Goal: Task Accomplishment & Management: Manage account settings

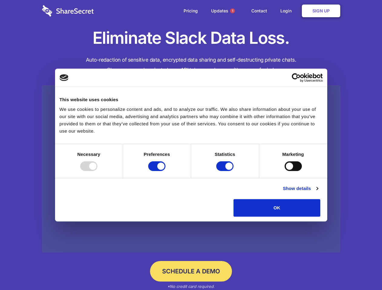
click at [97, 171] on div at bounding box center [88, 167] width 17 height 10
click at [165, 171] on input "Preferences" at bounding box center [156, 167] width 17 height 10
checkbox input "false"
click at [226, 171] on input "Statistics" at bounding box center [224, 167] width 17 height 10
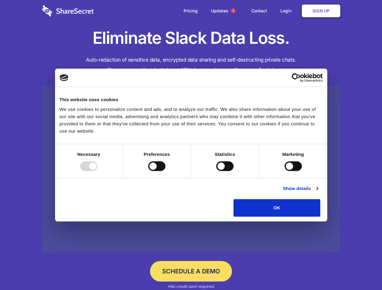
checkbox input "false"
click at [285, 171] on input "Marketing" at bounding box center [293, 167] width 17 height 10
checkbox input "true"
click at [318, 192] on link "Show details" at bounding box center [300, 188] width 35 height 7
